Goal: Task Accomplishment & Management: Complete application form

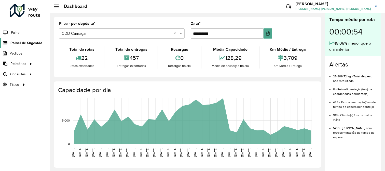
click at [25, 45] on span "Painel de Sugestão" at bounding box center [26, 42] width 32 height 5
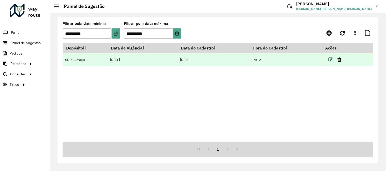
click at [333, 58] on icon at bounding box center [330, 59] width 5 height 5
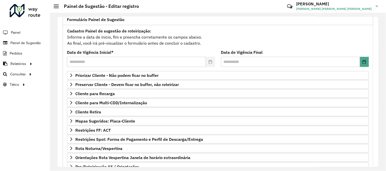
scroll to position [44, 0]
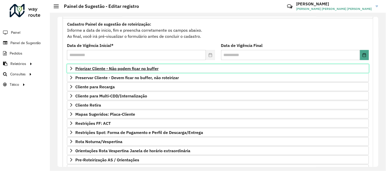
click at [151, 69] on span "Priorizar Cliente - Não podem ficar no buffer" at bounding box center [116, 69] width 83 height 4
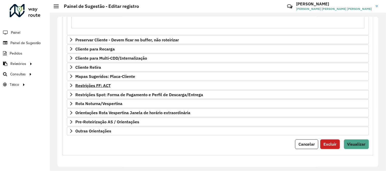
scroll to position [101, 0]
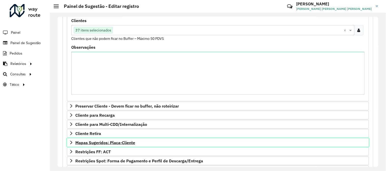
click at [117, 145] on span "Mapas Sugeridos: Placa-Cliente" at bounding box center [105, 143] width 60 height 4
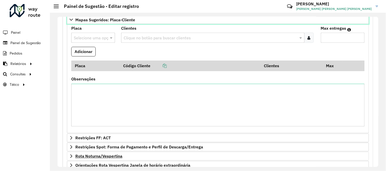
scroll to position [223, 0]
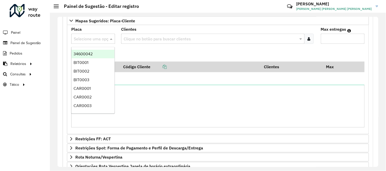
click at [95, 41] on input "text" at bounding box center [88, 39] width 28 height 6
paste input "*******"
type input "*******"
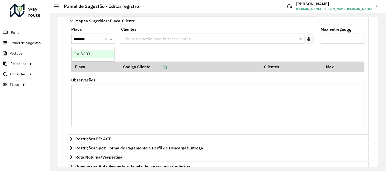
click at [97, 53] on div "OVI5C93" at bounding box center [92, 54] width 43 height 9
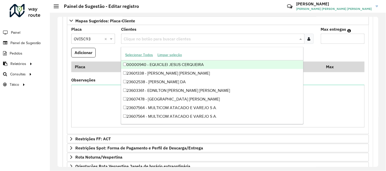
paste input "*****"
click at [185, 41] on input "text" at bounding box center [210, 39] width 176 height 6
type input "*****"
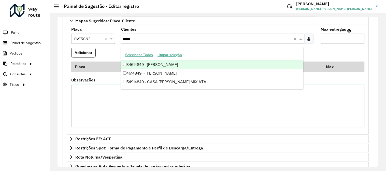
click at [178, 65] on div "34614849 - ALYSSON PAULINELLI D" at bounding box center [212, 65] width 182 height 9
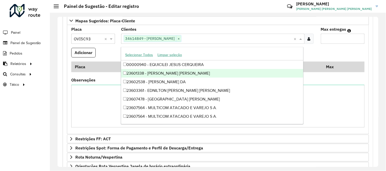
click at [334, 40] on input "Max entregas" at bounding box center [343, 39] width 44 height 10
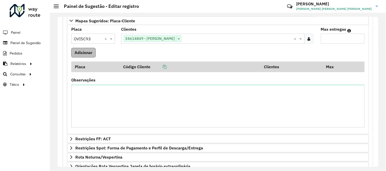
type input "*"
click at [83, 58] on button "Adicionar" at bounding box center [83, 53] width 24 height 10
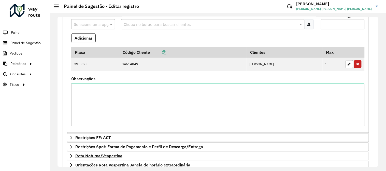
scroll to position [291, 0]
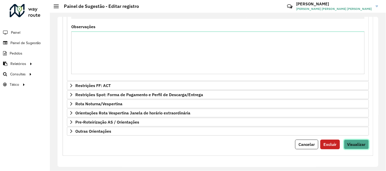
click at [355, 145] on span "Visualizar" at bounding box center [356, 144] width 18 height 5
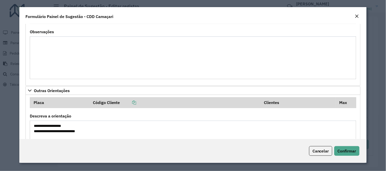
scroll to position [556, 0]
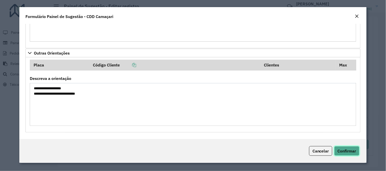
click at [355, 149] on span "Confirmar" at bounding box center [347, 151] width 19 height 5
